Goal: Task Accomplishment & Management: Use online tool/utility

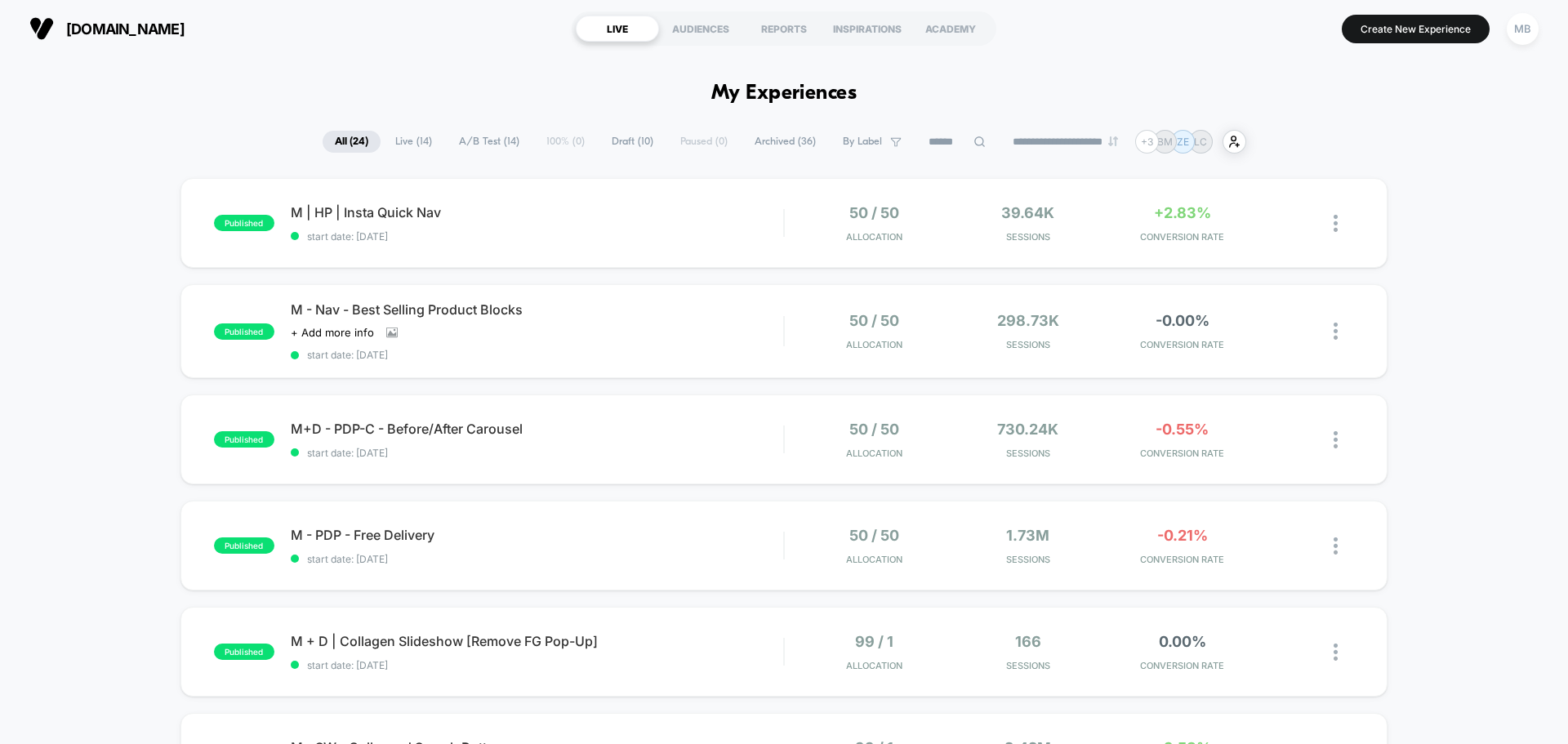
click at [466, 141] on span "A/B Test ( 14 )" at bounding box center [489, 141] width 85 height 22
click at [606, 138] on span "Draft ( 10 )" at bounding box center [633, 141] width 66 height 22
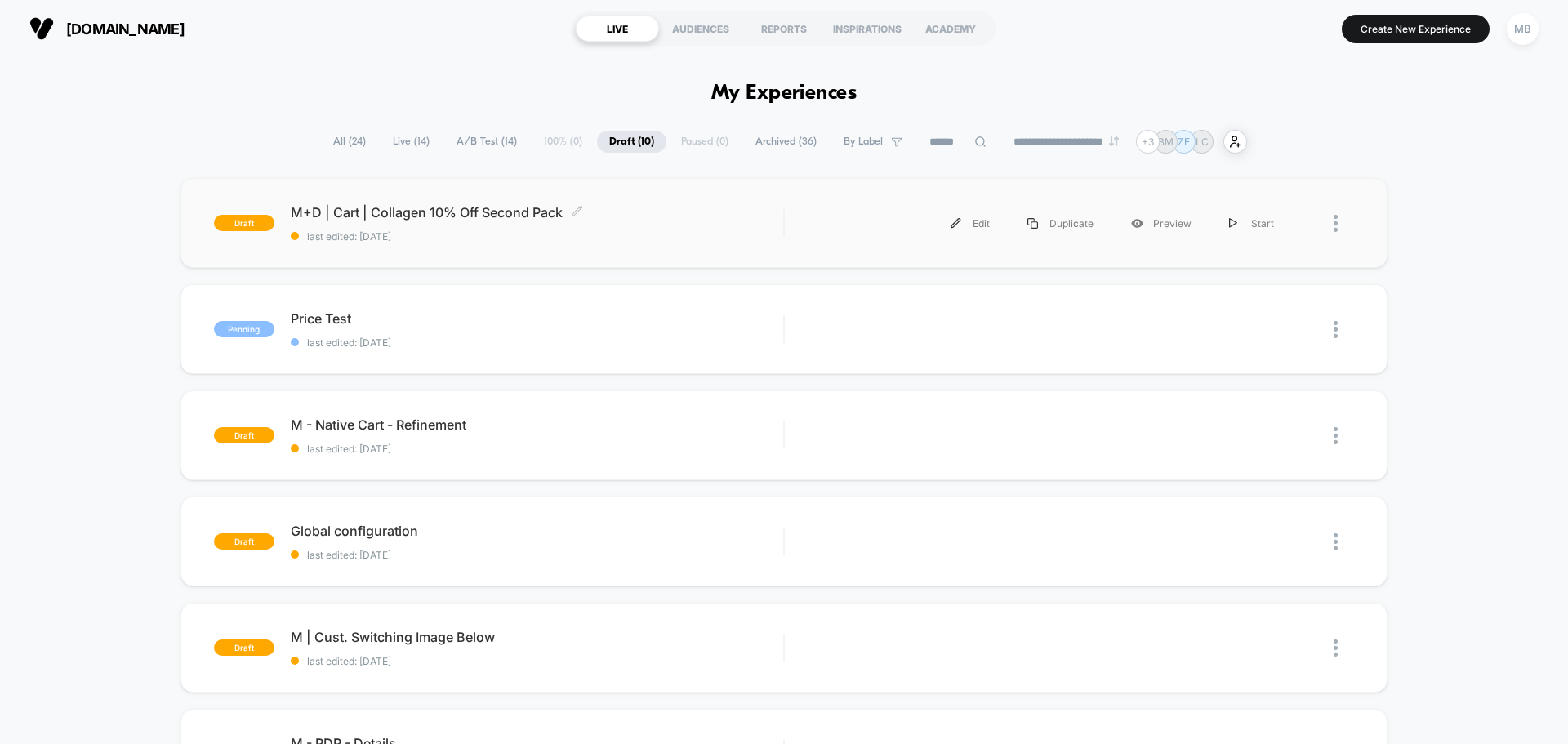
drag, startPoint x: 563, startPoint y: 215, endPoint x: 396, endPoint y: 215, distance: 167.0
click at [396, 215] on span "M+D | Cart | Collagen 10% Off Second Pack Click to edit experience details" at bounding box center [537, 212] width 492 height 16
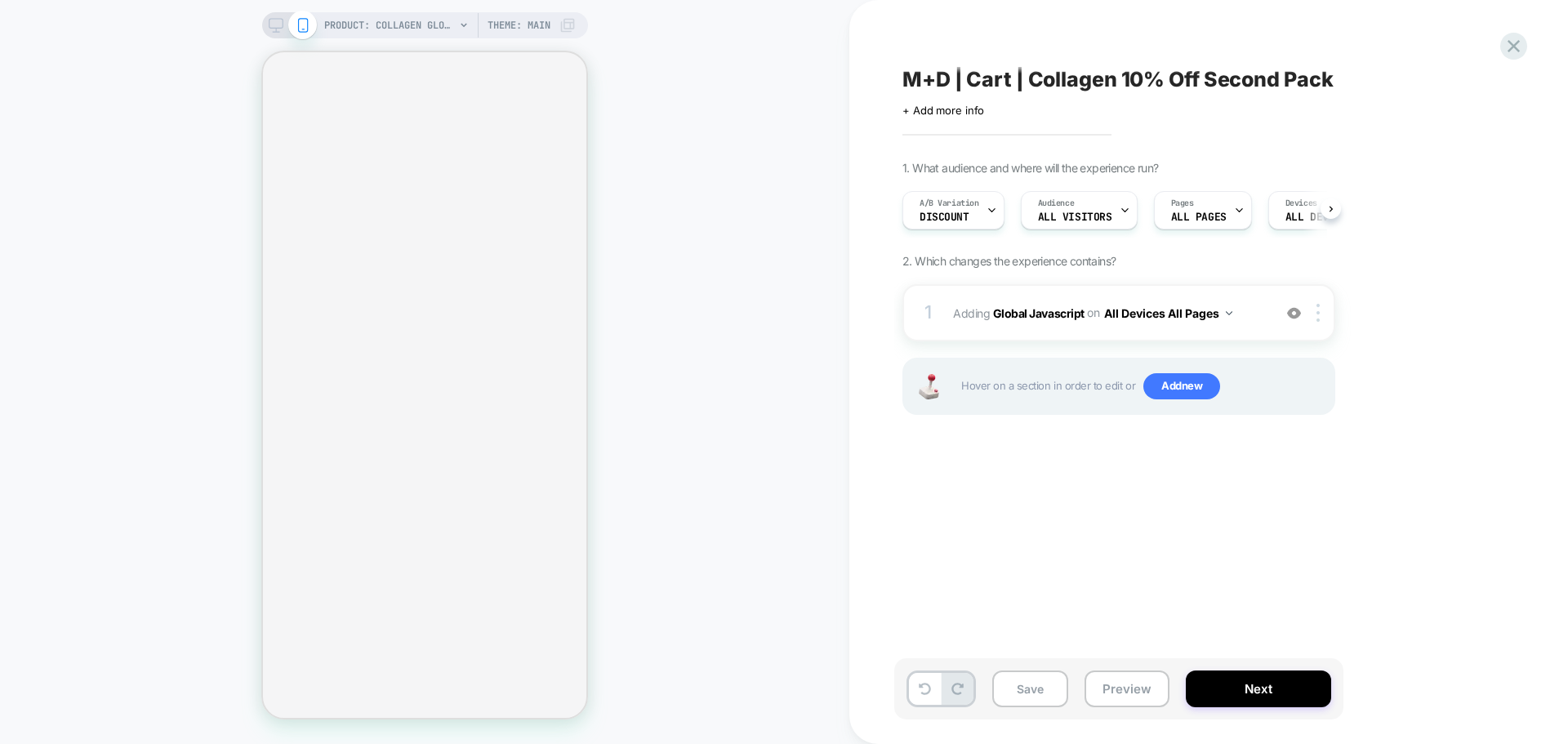
scroll to position [0, 1]
click at [1032, 84] on span "M+D | Cart | Collagen 10% Off Second Pack" at bounding box center [1118, 79] width 431 height 24
click at [1032, 84] on textarea "**********" at bounding box center [1173, 79] width 543 height 24
select select "**********"
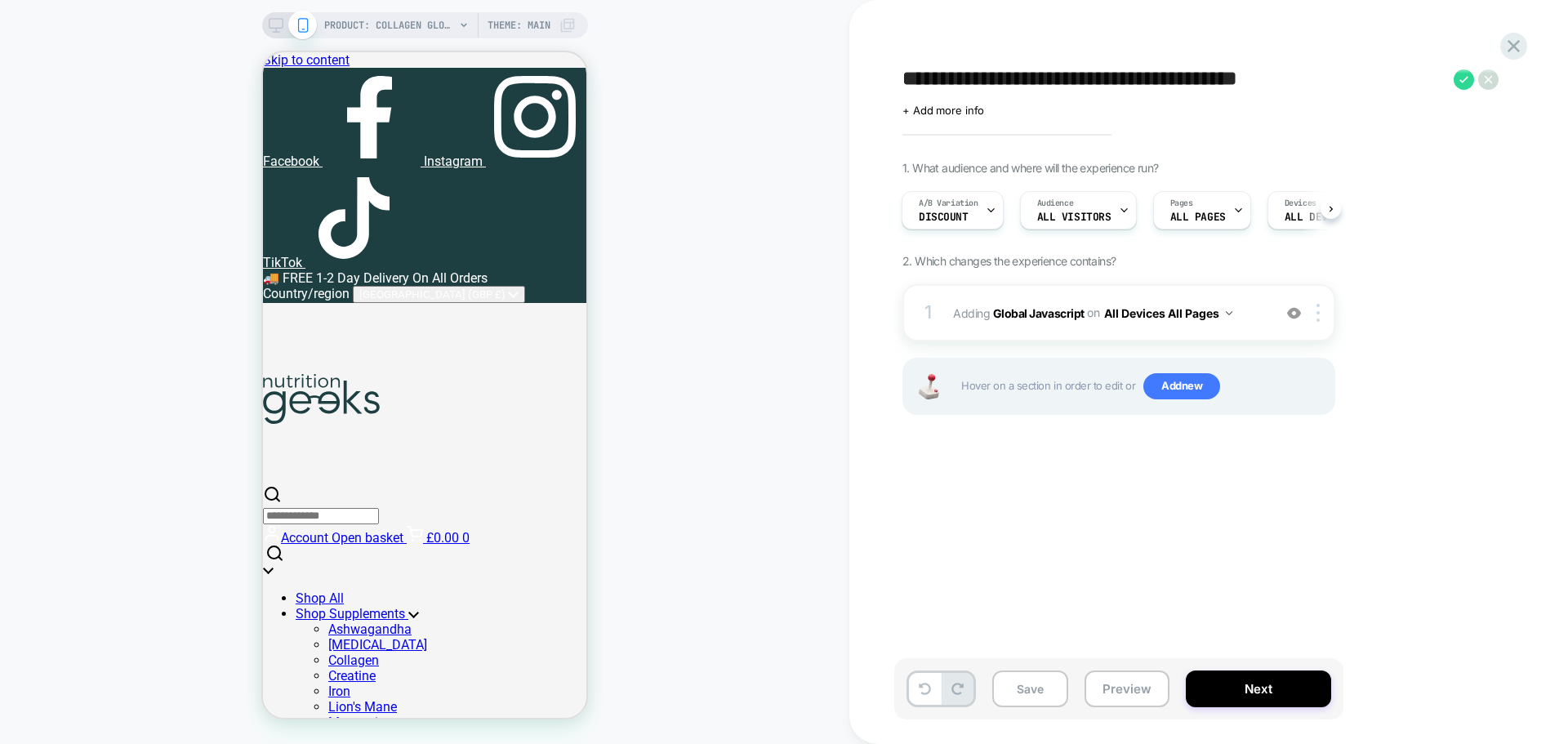
scroll to position [0, 0]
click at [0, 0] on button "Preview" at bounding box center [0, 0] width 0 height 0
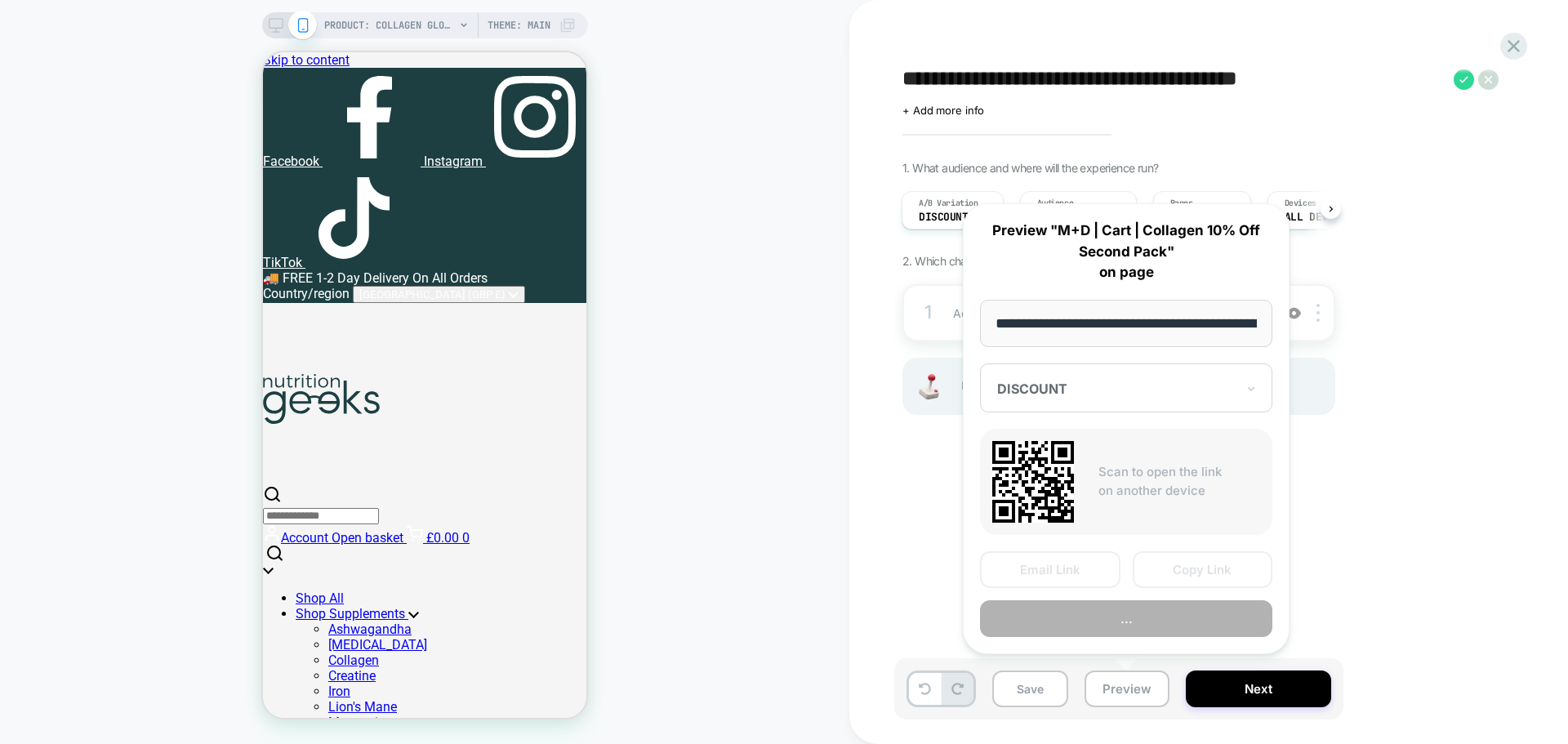
scroll to position [0, 241]
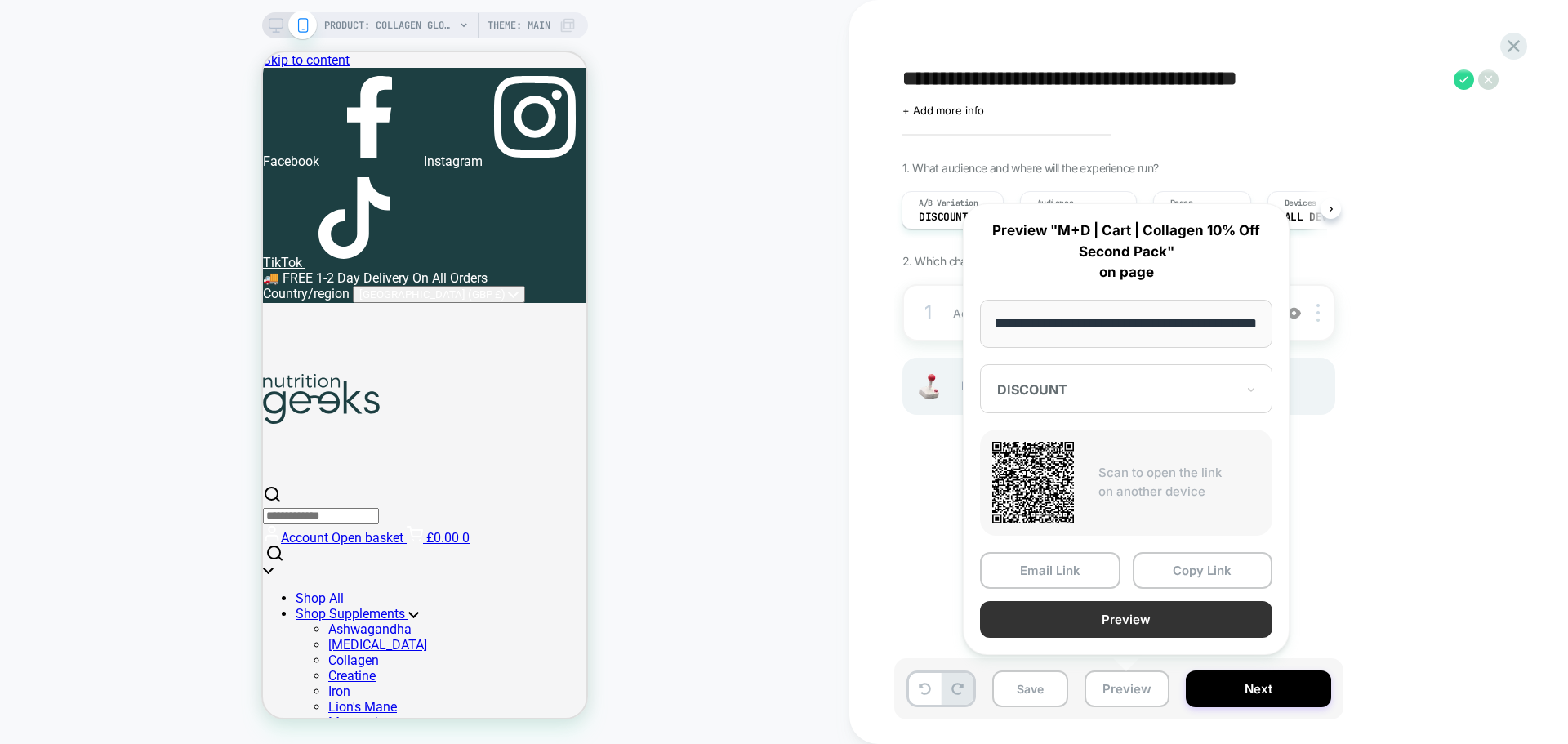
click at [1121, 625] on button "Preview" at bounding box center [1126, 619] width 293 height 37
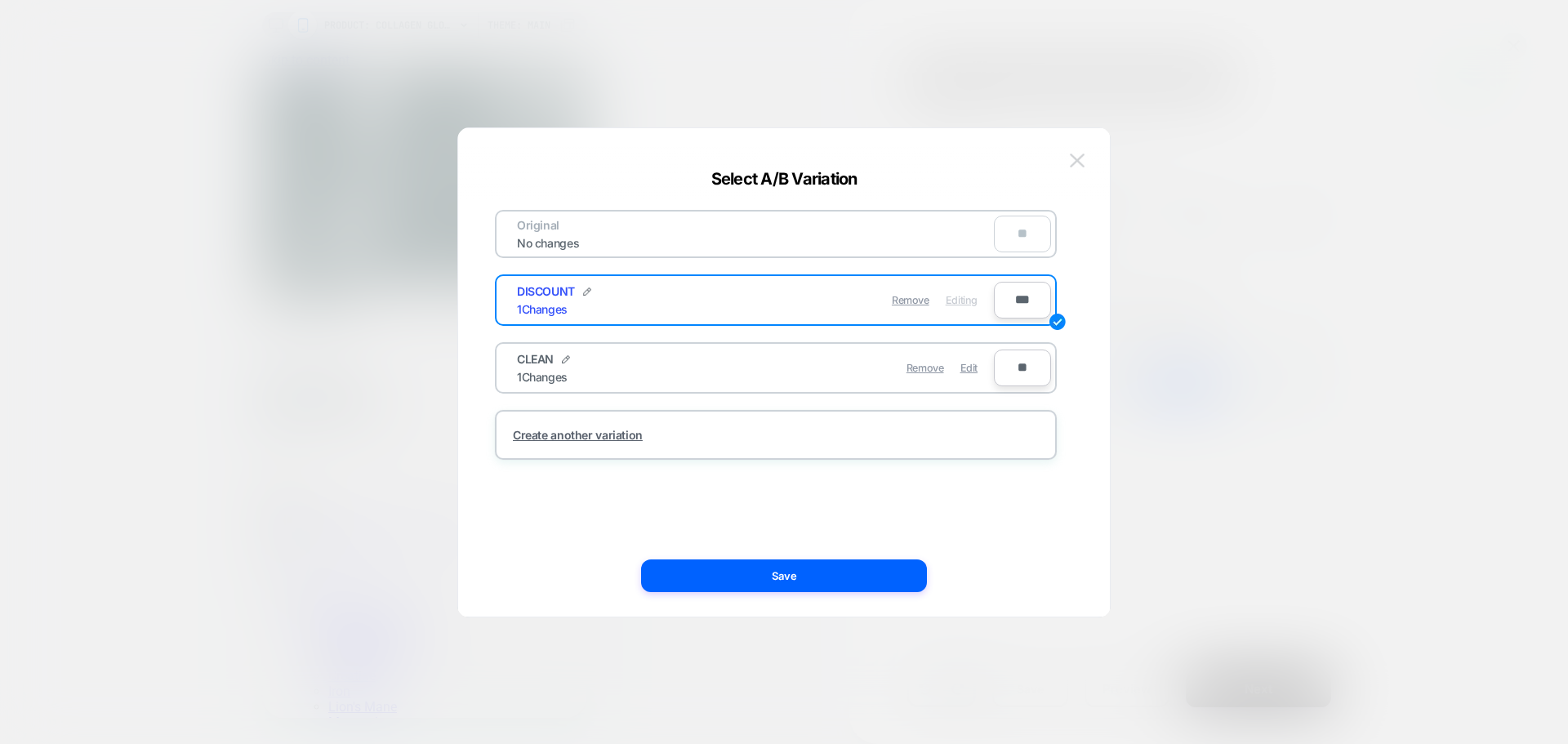
click at [1081, 158] on img at bounding box center [1077, 161] width 14 height 14
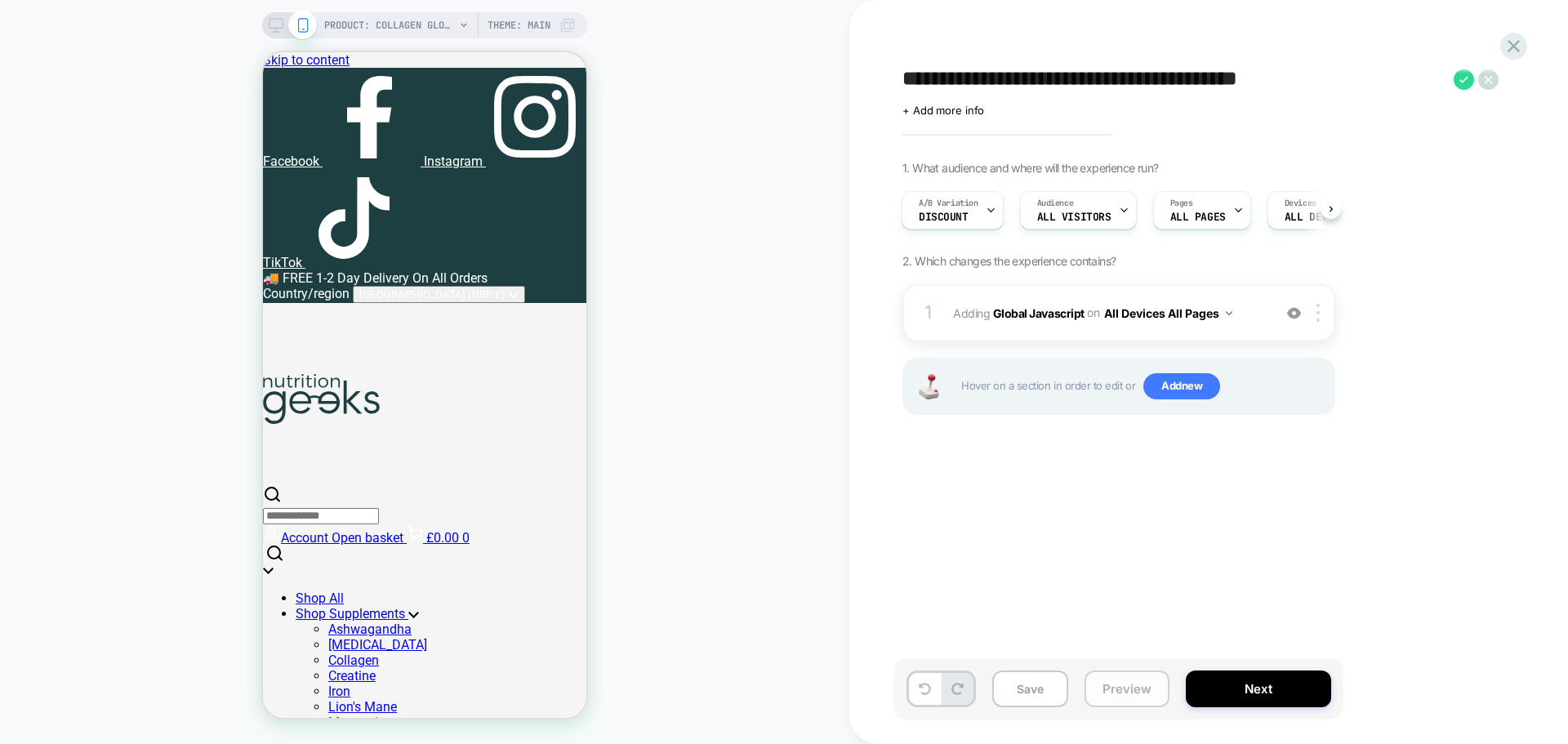
click at [0, 0] on button "Preview" at bounding box center [0, 0] width 0 height 0
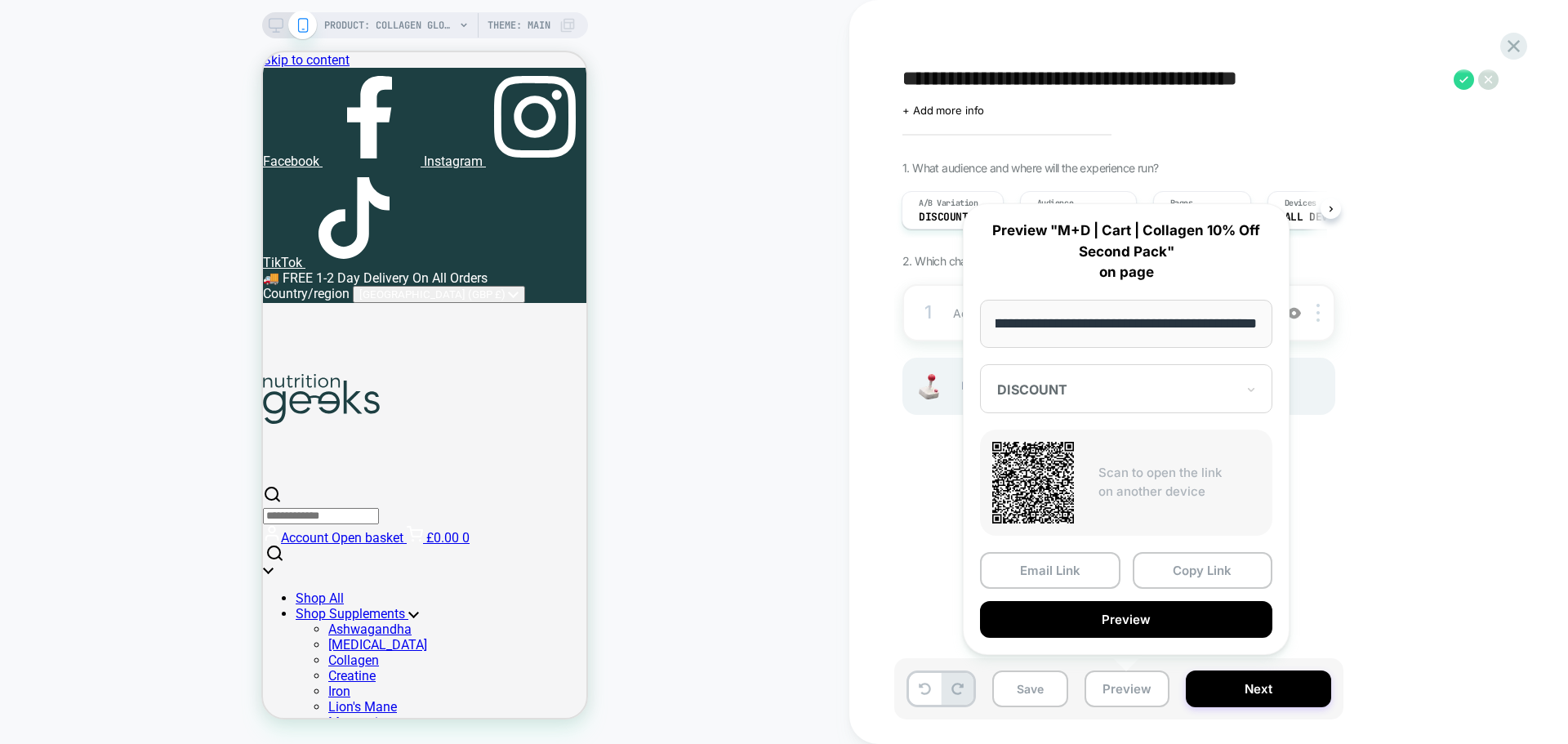
click at [1094, 403] on div "DISCOUNT" at bounding box center [1126, 389] width 293 height 49
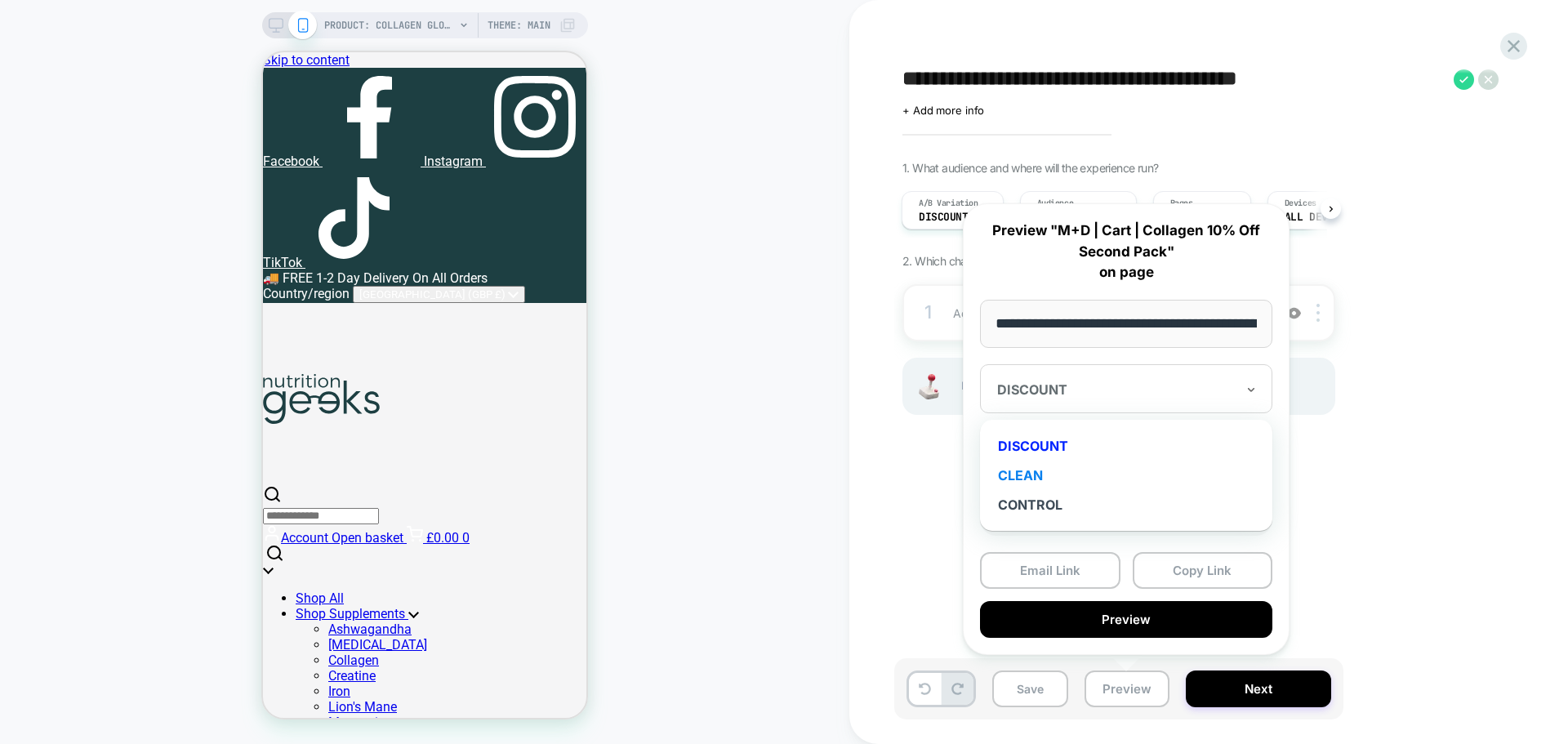
click at [0, 0] on div "CLEAN" at bounding box center [0, 0] width 0 height 0
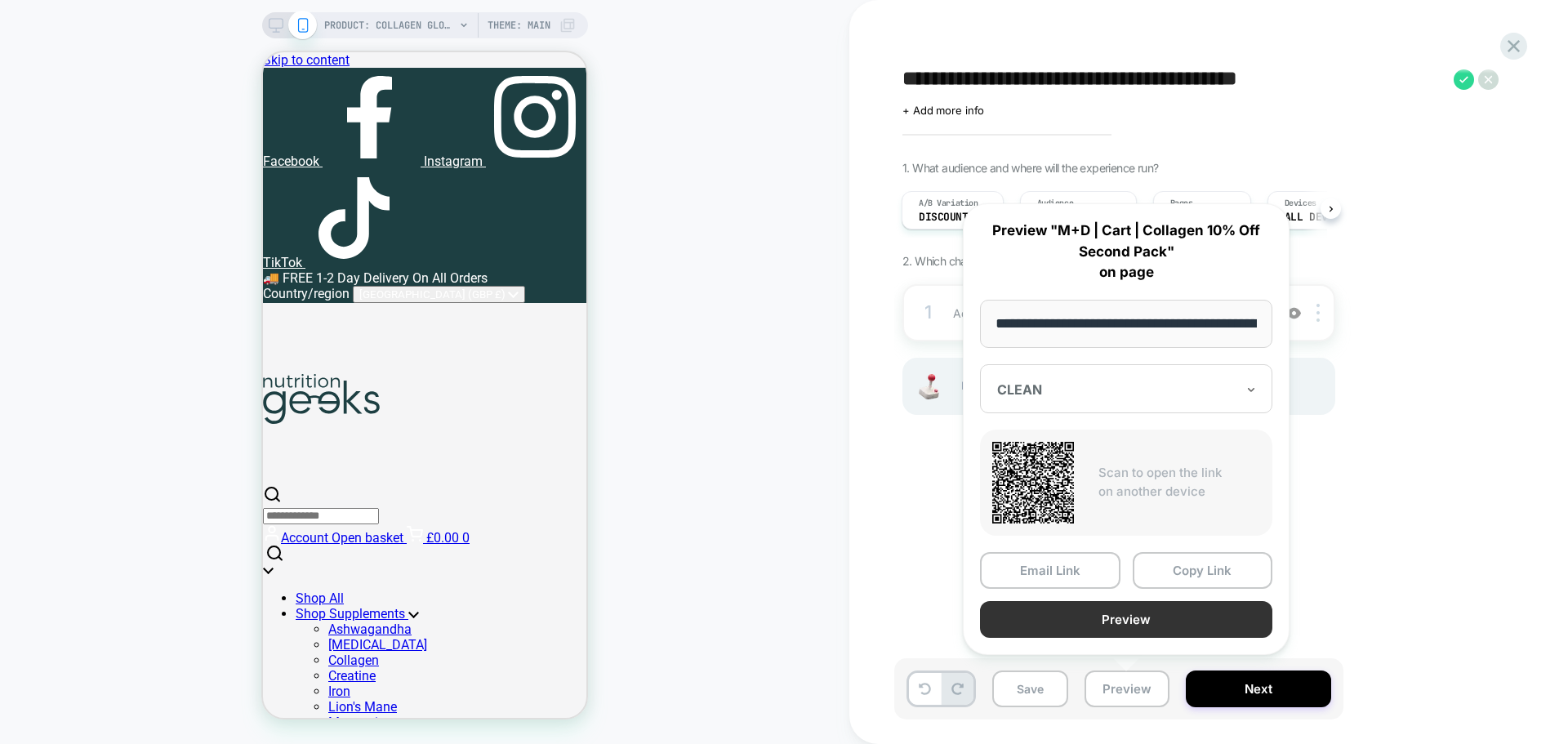
click at [1112, 621] on button "Preview" at bounding box center [1126, 619] width 293 height 37
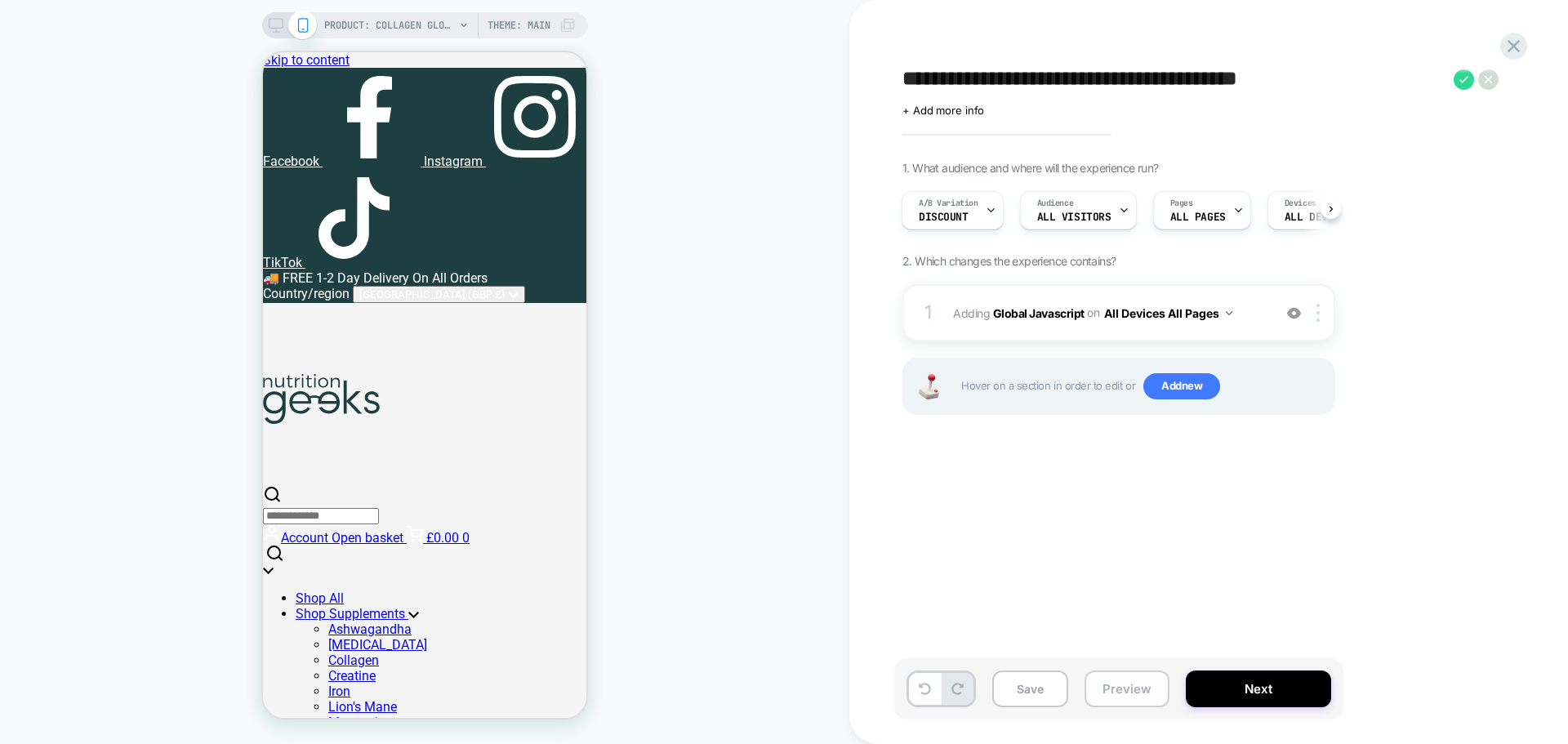
click at [0, 0] on button "Preview" at bounding box center [0, 0] width 0 height 0
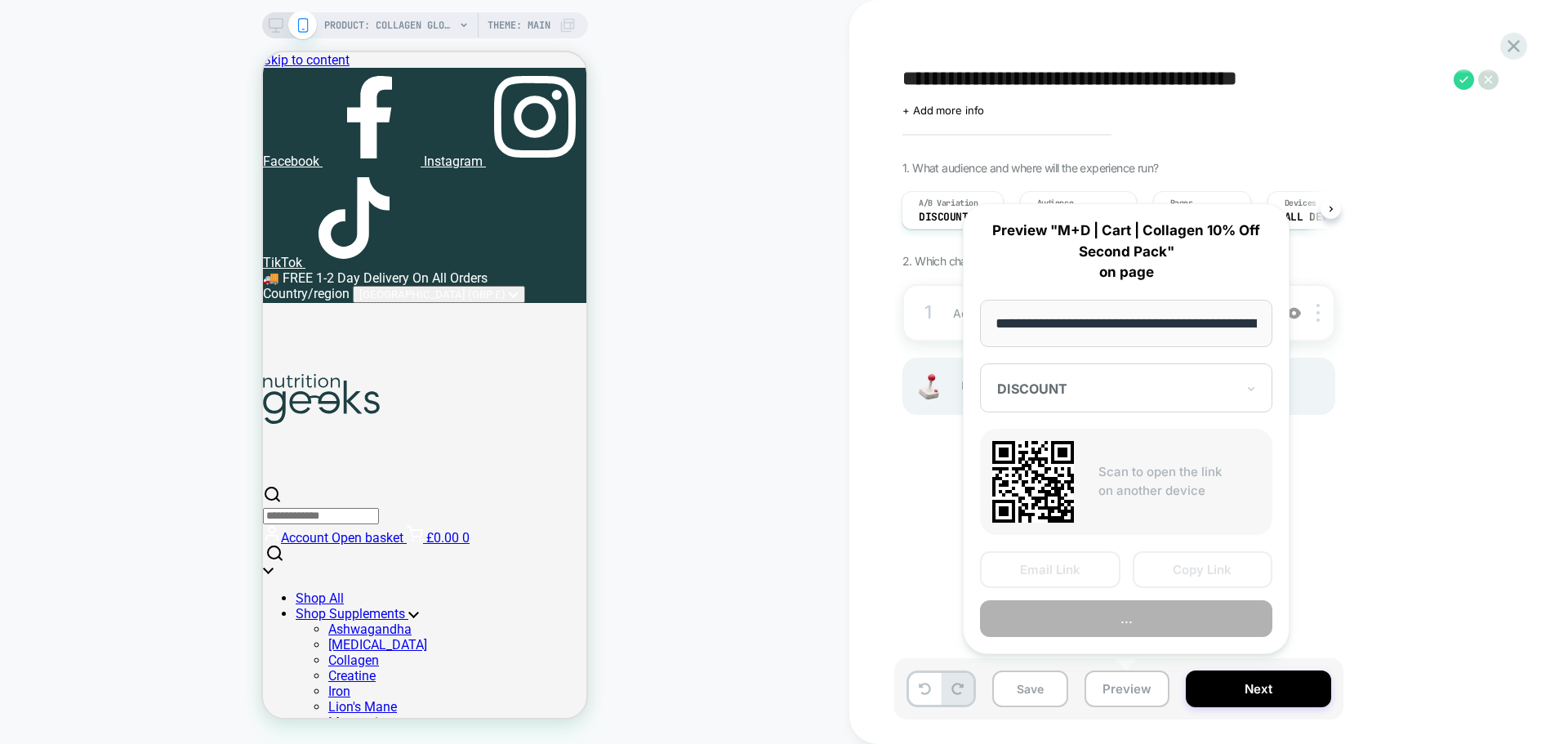
scroll to position [0, 241]
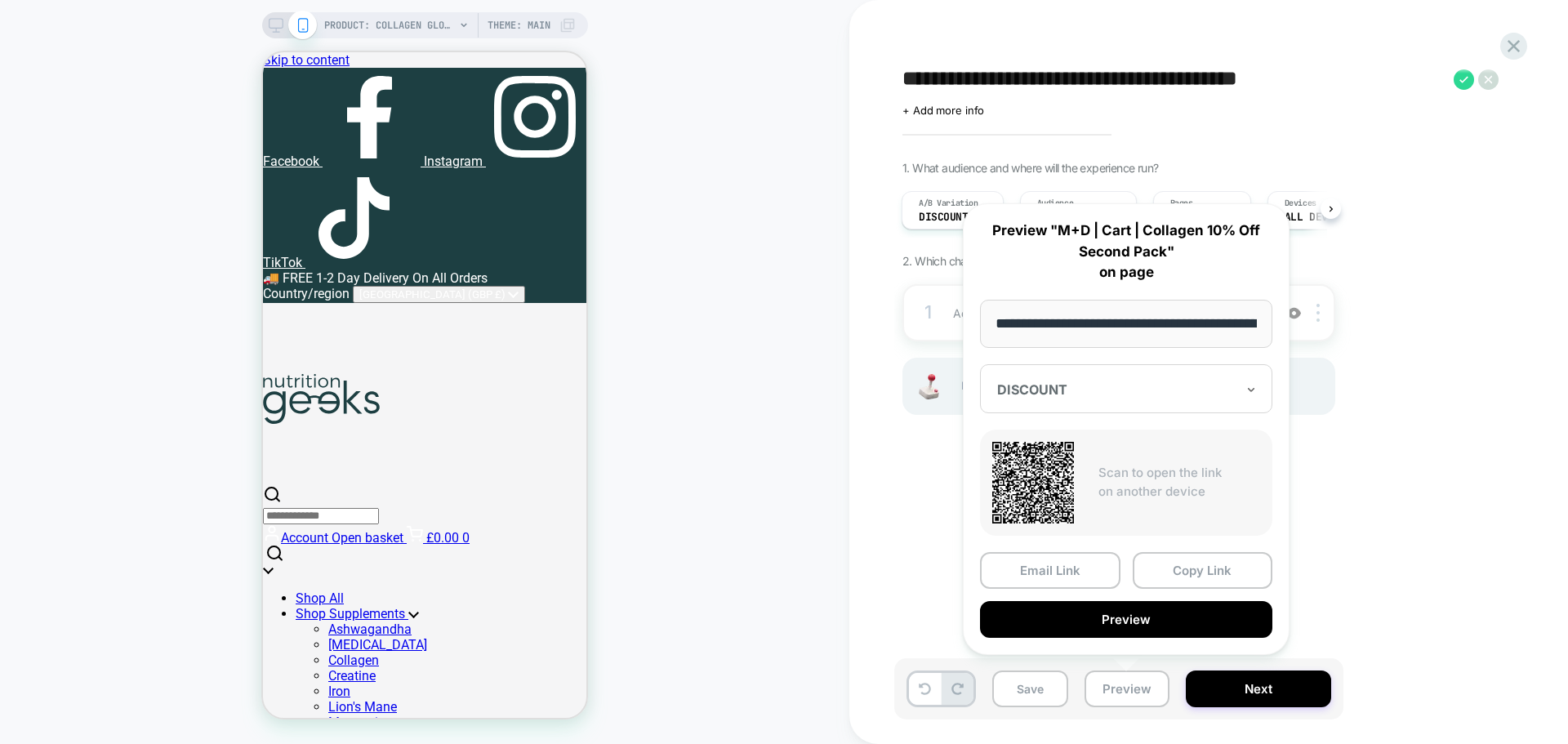
drag, startPoint x: 1230, startPoint y: 576, endPoint x: 1269, endPoint y: 338, distance: 241.2
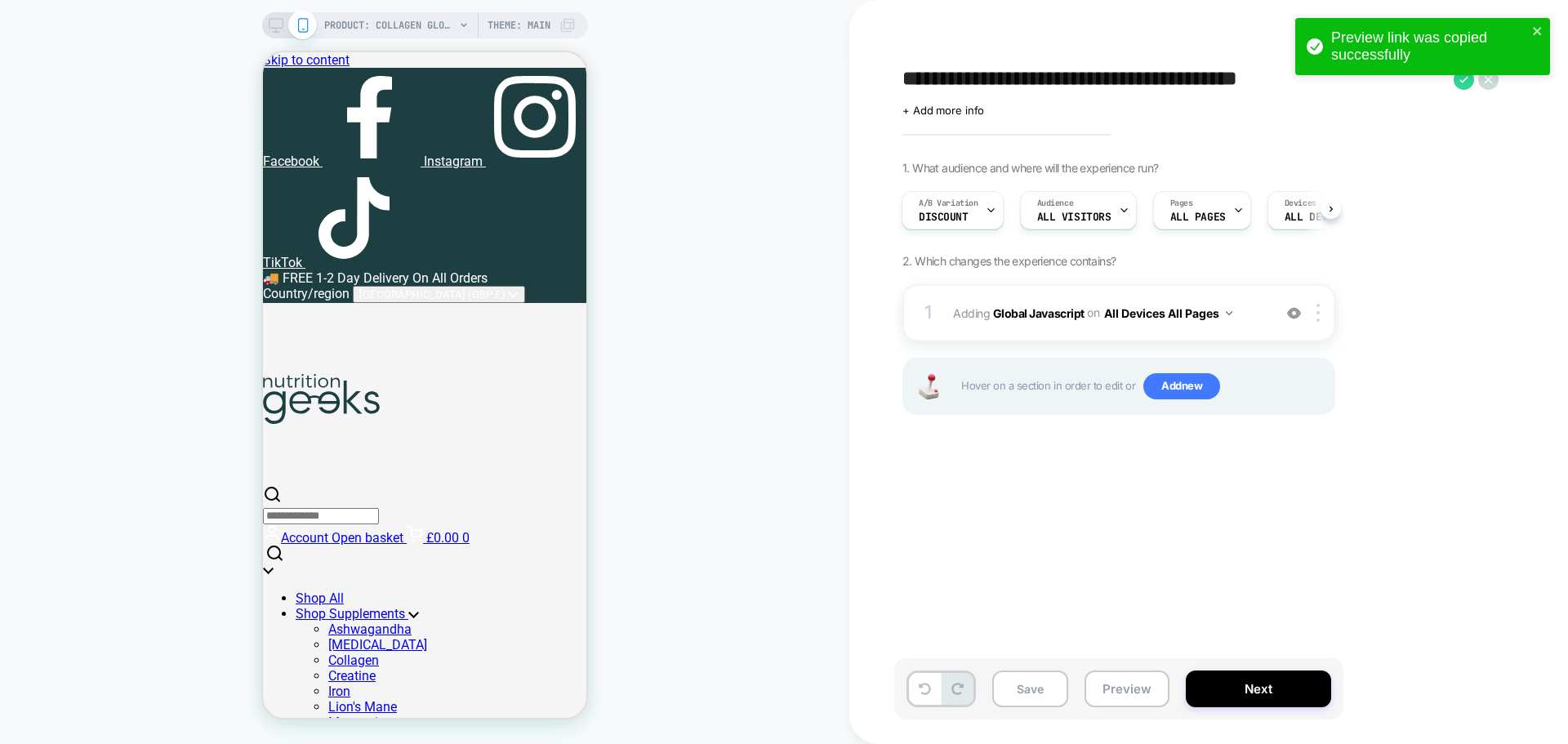
scroll to position [0, 22]
click at [1538, 25] on icon "close" at bounding box center [1537, 30] width 12 height 13
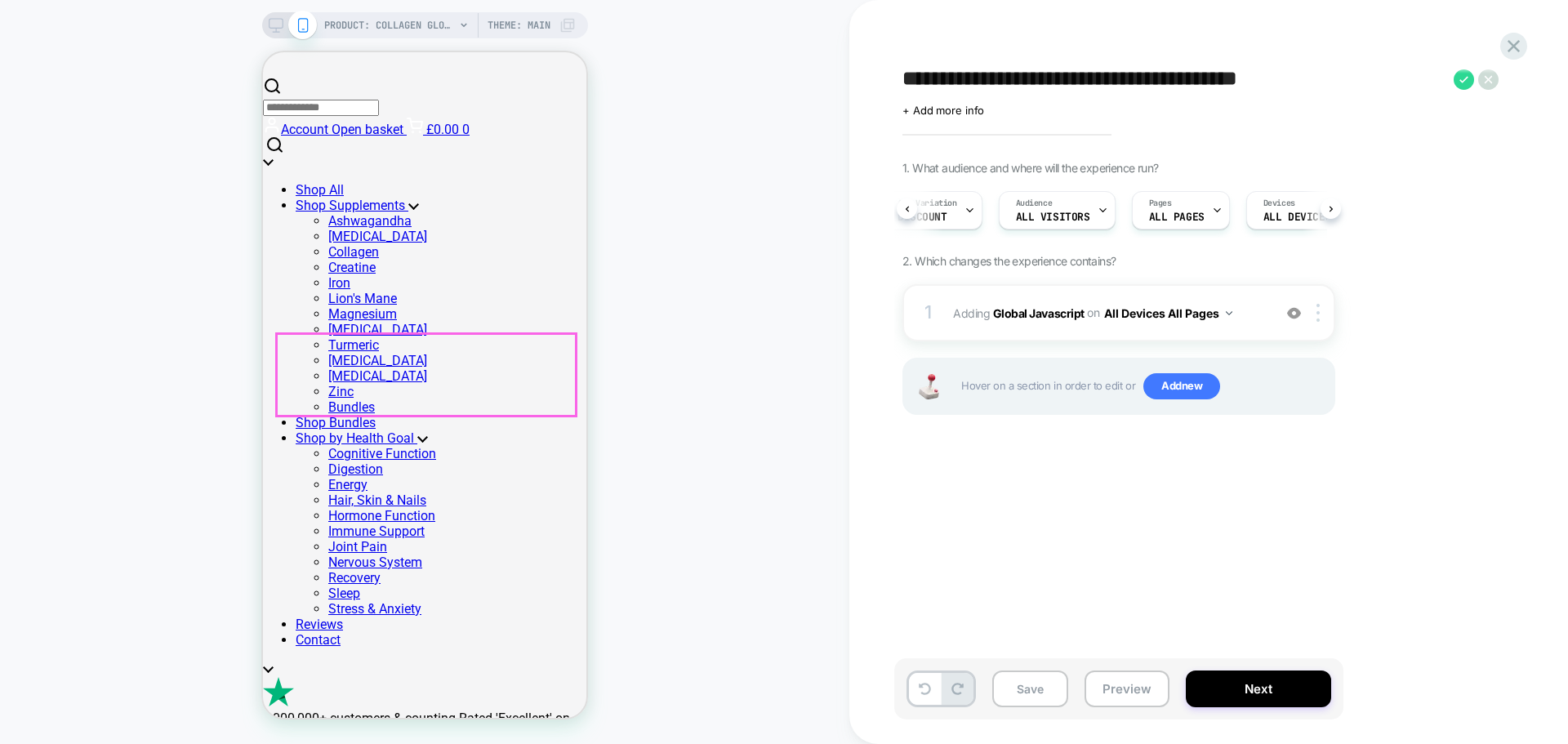
scroll to position [817, 0]
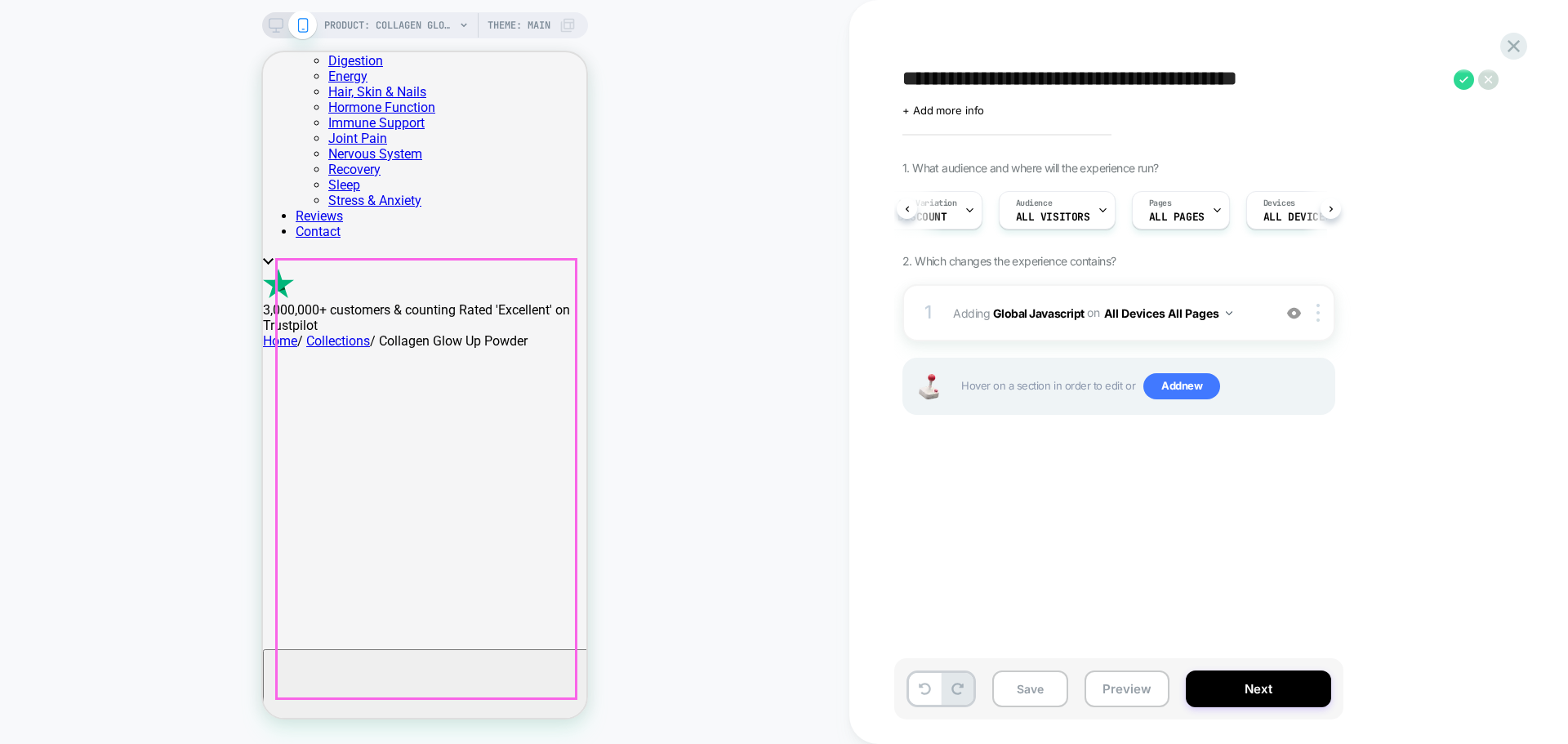
click at [263, 52] on div "1 x Pack £16.99 per pack 1 month supply £16.99 £19.99 + Free Gift 3 x Packs £14…" at bounding box center [263, 52] width 0 height 0
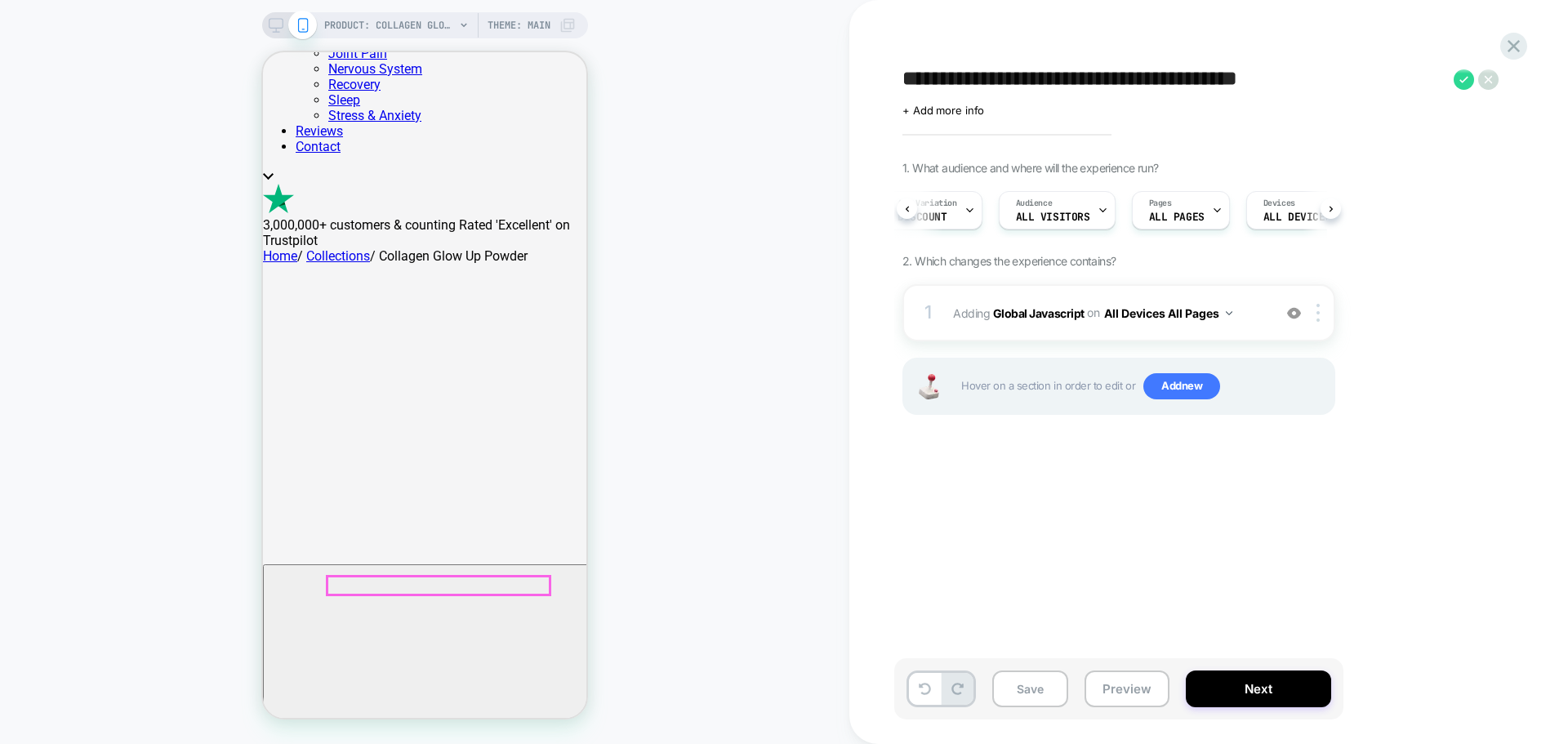
scroll to position [1143, 0]
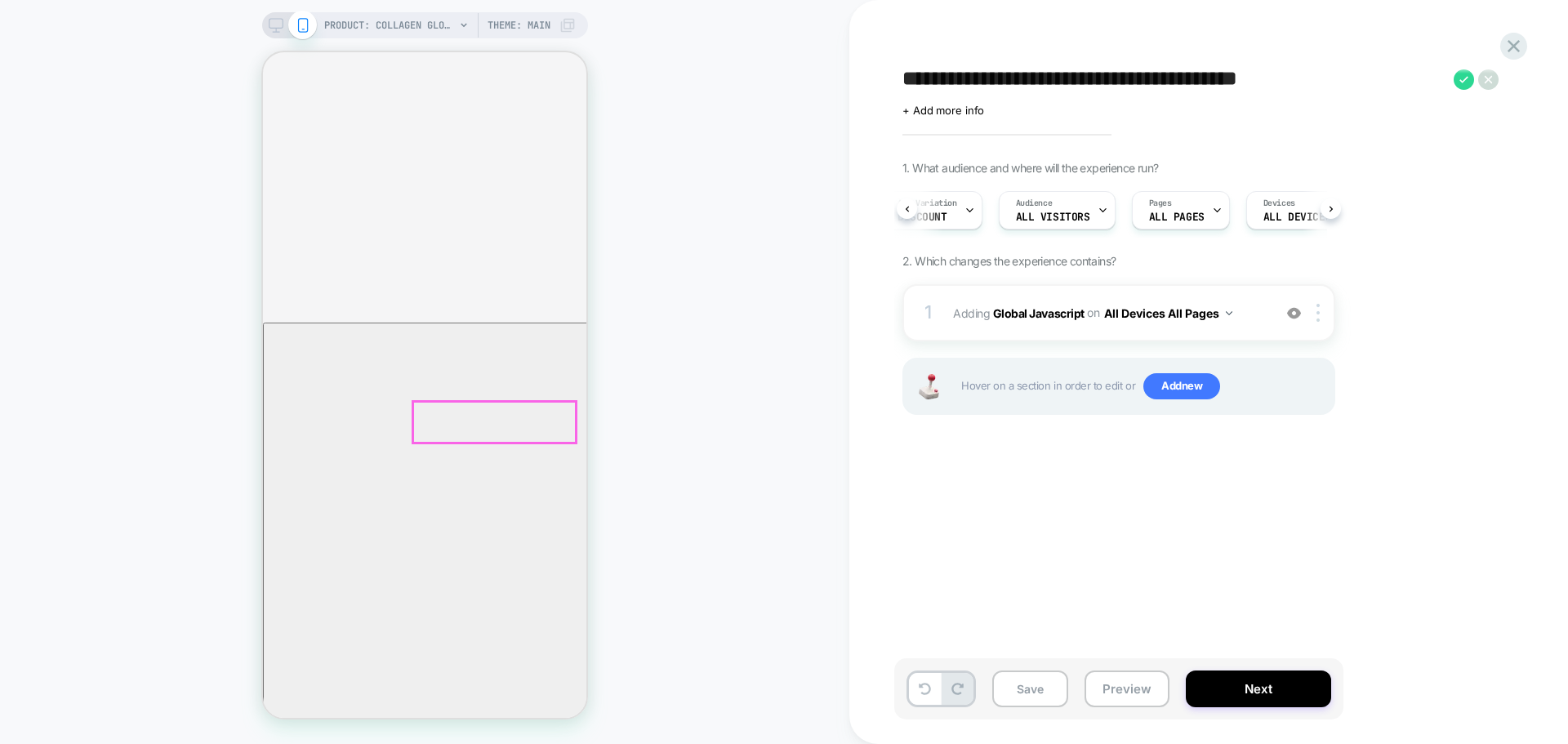
click at [0, 0] on button "Preview" at bounding box center [0, 0] width 0 height 0
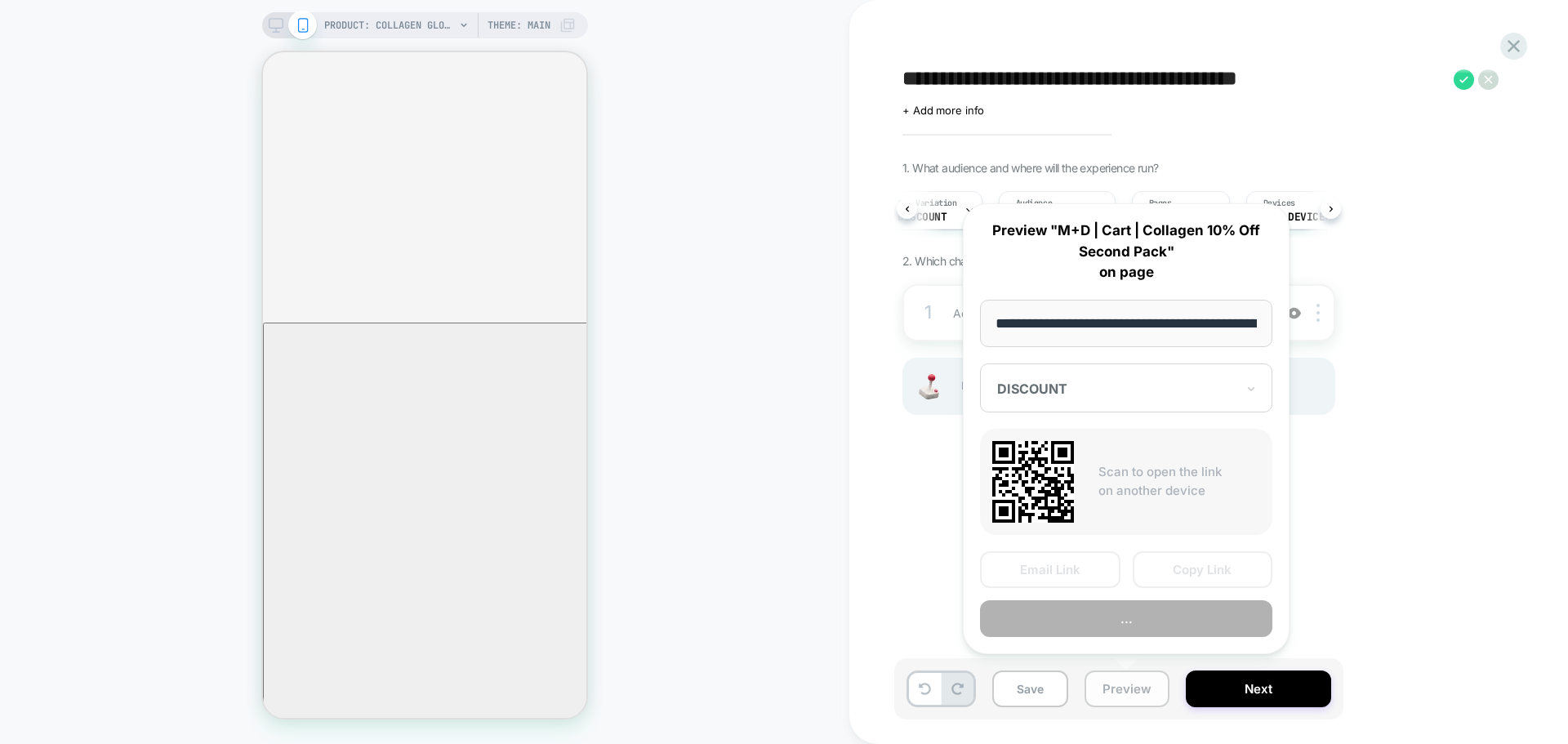
scroll to position [0, 241]
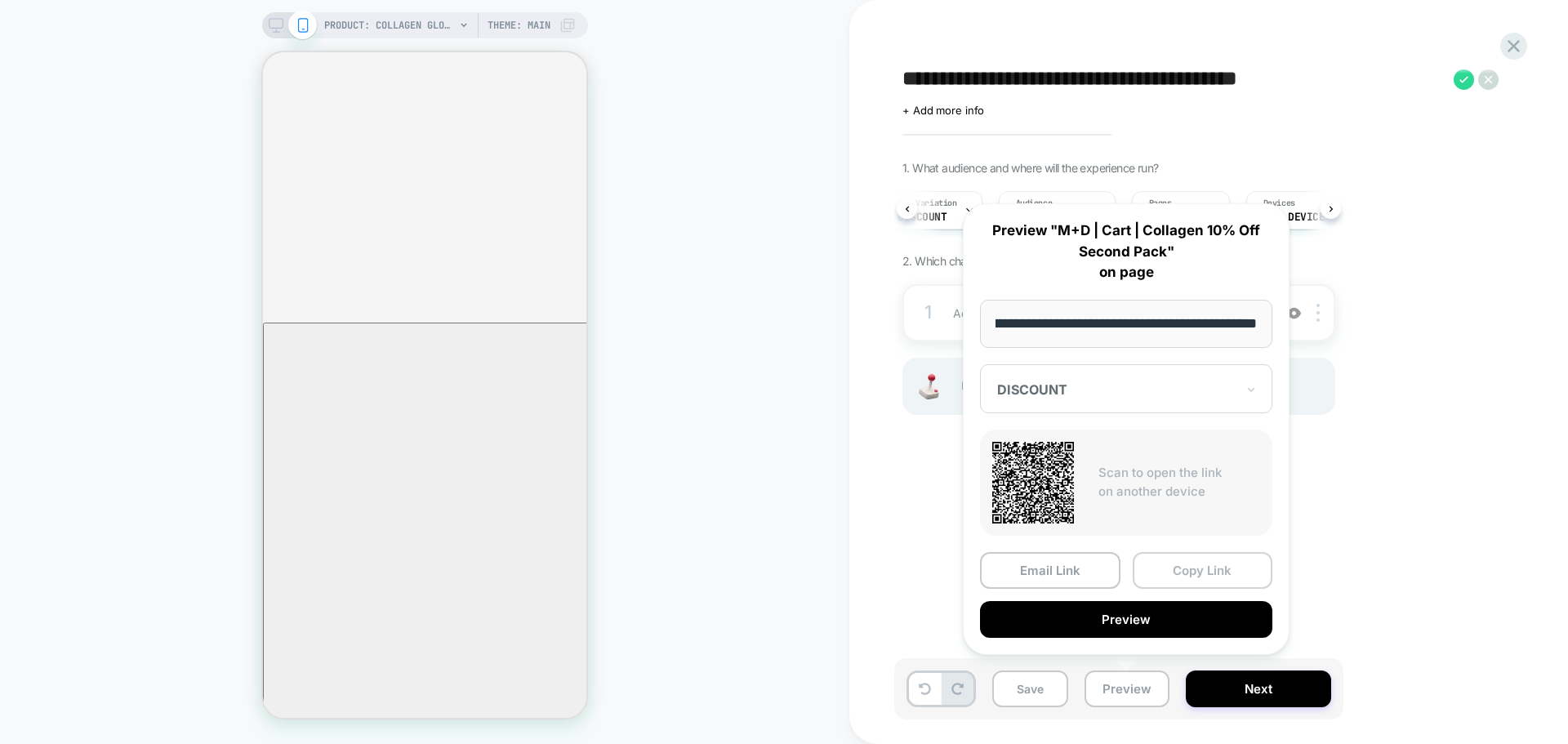
click at [1189, 563] on button "Copy Link" at bounding box center [1202, 570] width 141 height 37
